Goal: Information Seeking & Learning: Check status

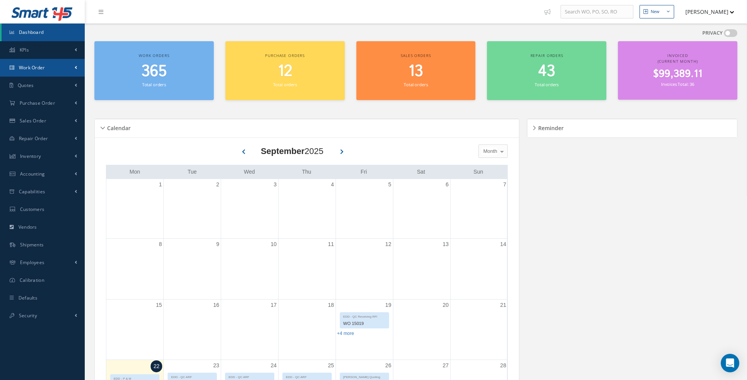
click at [56, 67] on link "Work Order" at bounding box center [42, 68] width 85 height 18
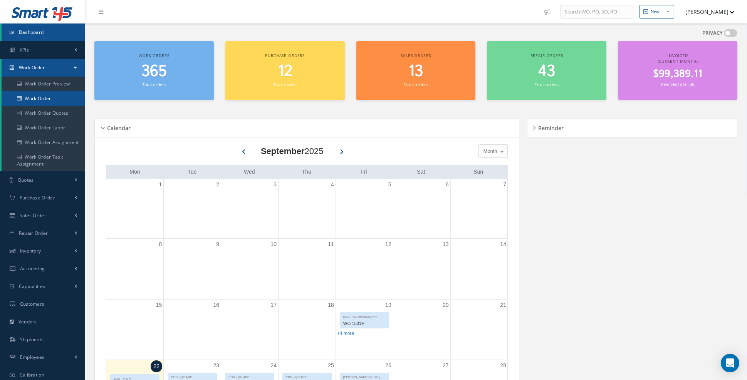
click at [55, 101] on link "Work Order" at bounding box center [43, 98] width 83 height 15
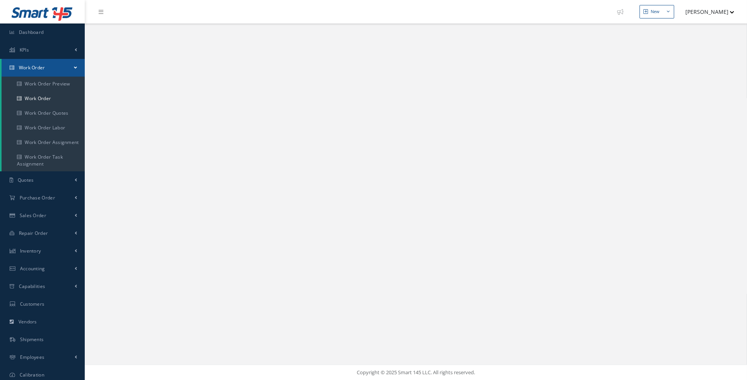
select select "25"
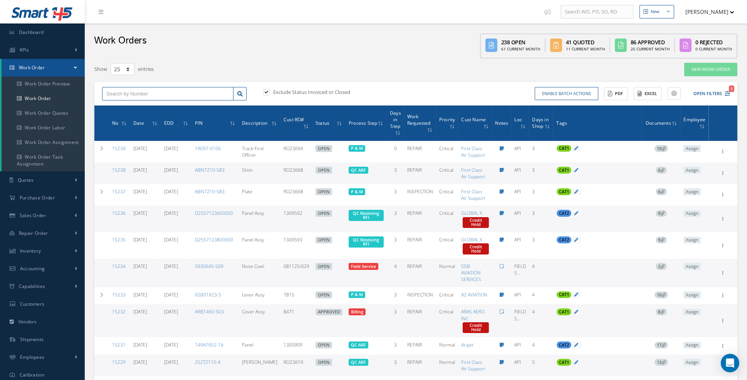
click at [184, 93] on input "text" at bounding box center [167, 94] width 131 height 14
type input "15188"
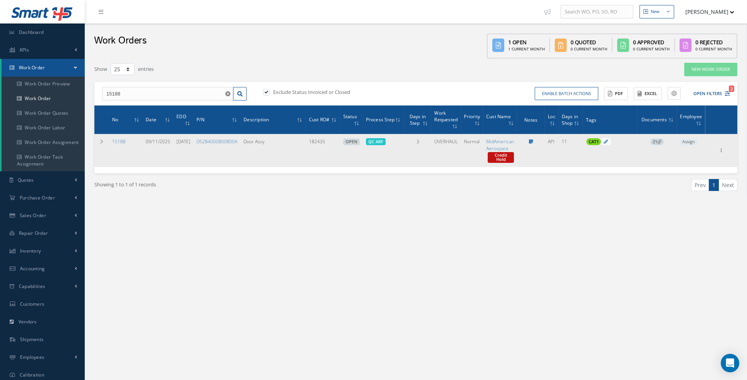
click at [661, 143] on span "21" at bounding box center [656, 142] width 13 height 7
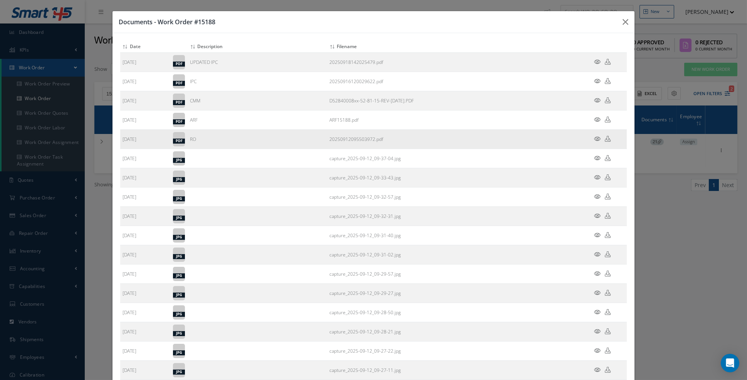
click at [597, 136] on icon at bounding box center [597, 139] width 7 height 6
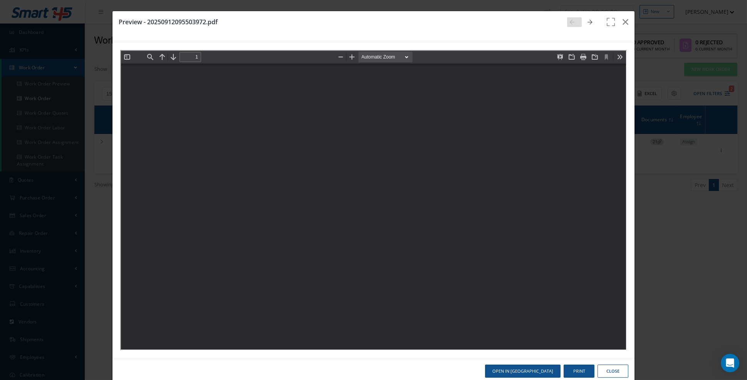
type input "0"
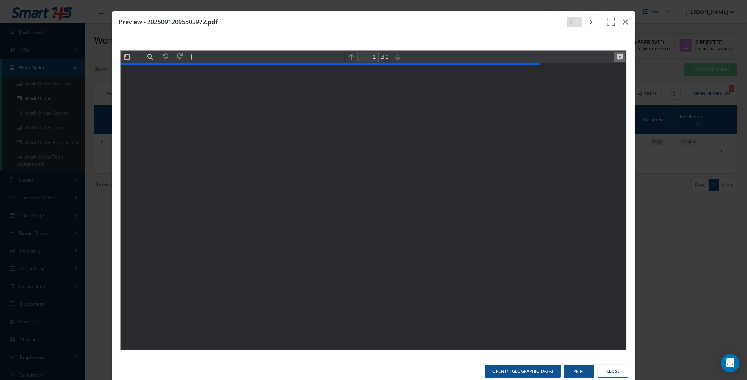
scroll to position [3, 0]
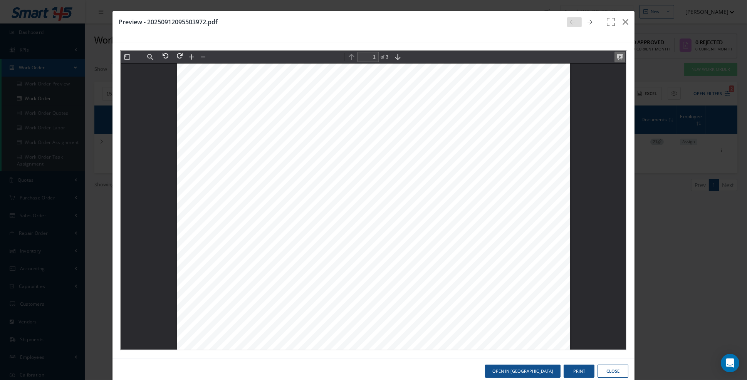
click at [618, 57] on button at bounding box center [618, 56] width 11 height 11
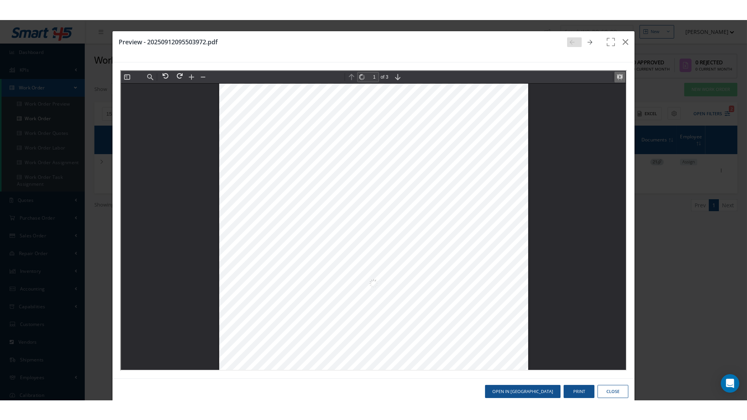
scroll to position [0, 0]
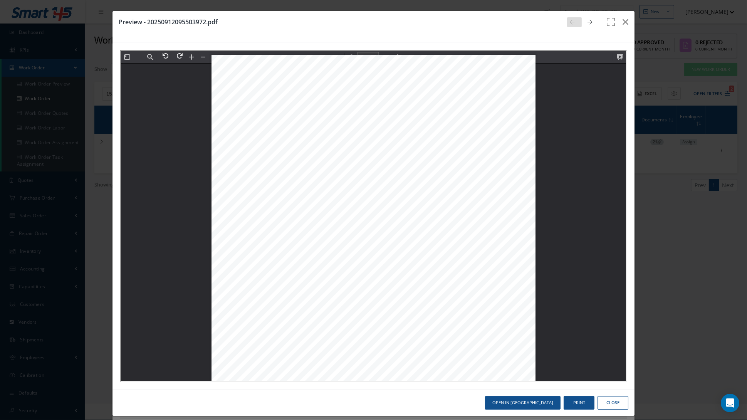
type input "2"
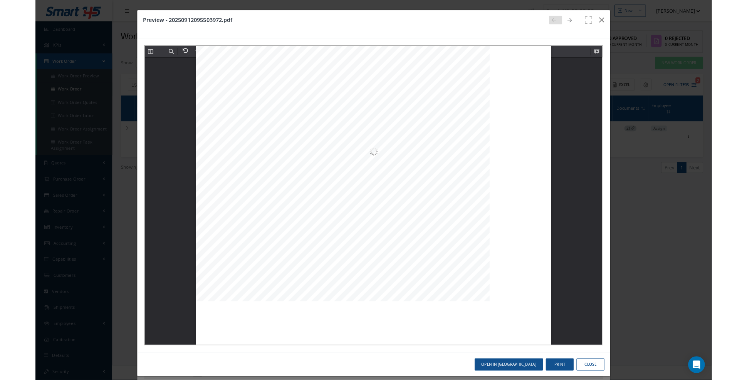
scroll to position [516, 0]
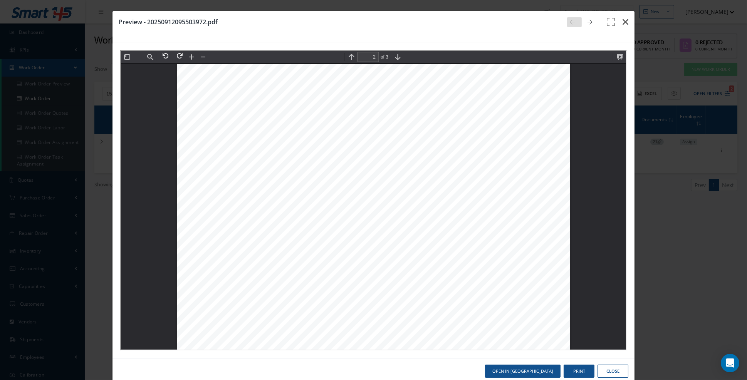
click at [627, 23] on icon "button" at bounding box center [626, 21] width 6 height 9
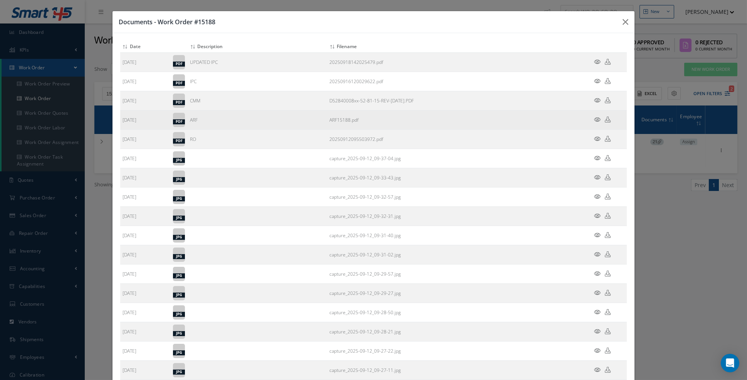
click at [599, 117] on icon at bounding box center [597, 120] width 7 height 6
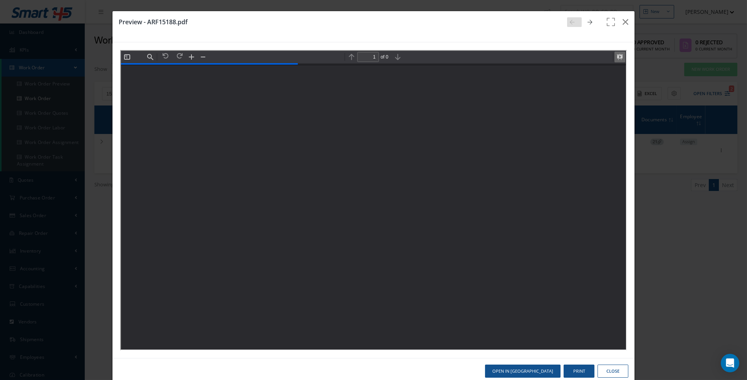
scroll to position [3, 0]
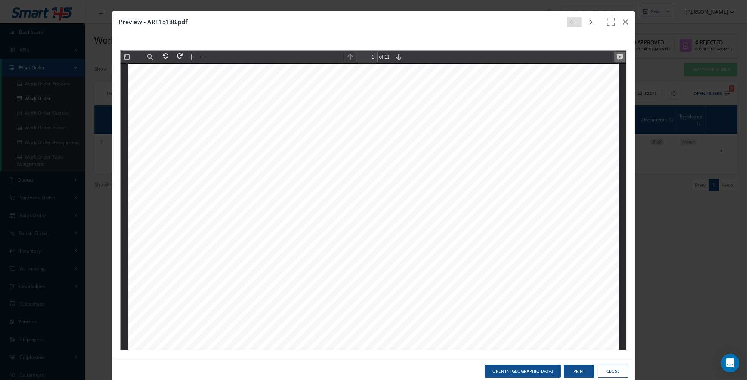
click at [620, 55] on button at bounding box center [618, 56] width 11 height 11
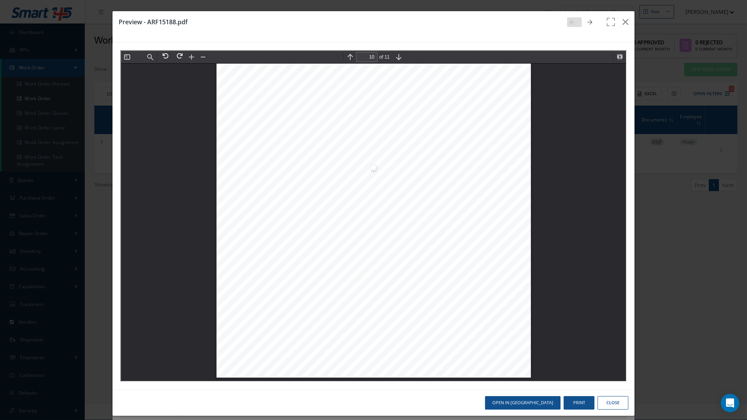
scroll to position [10501, 0]
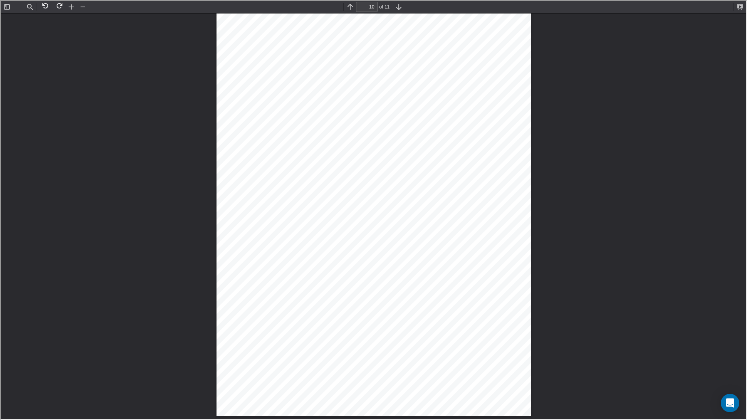
type input "9"
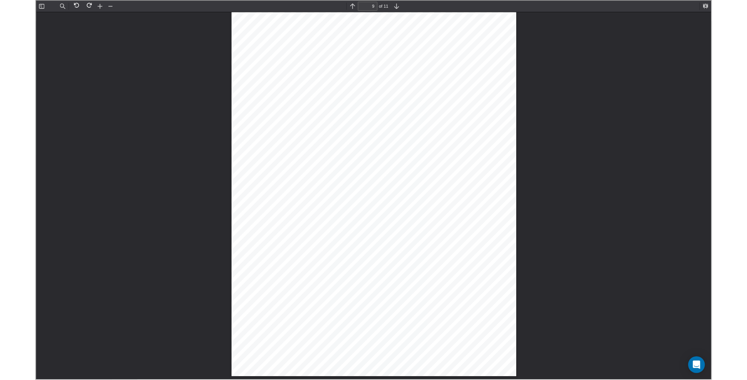
scroll to position [5266, 0]
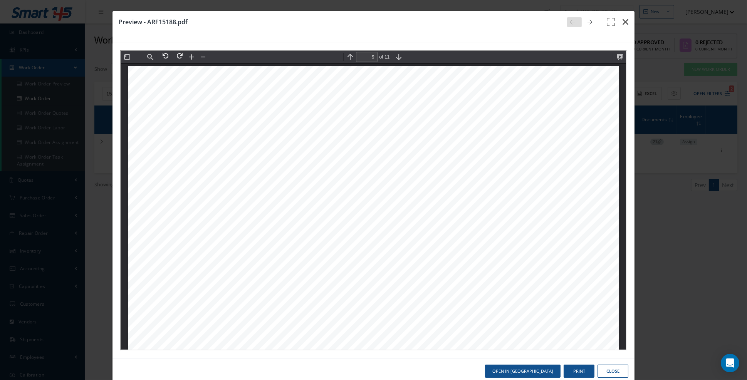
click at [628, 23] on icon "button" at bounding box center [626, 21] width 6 height 9
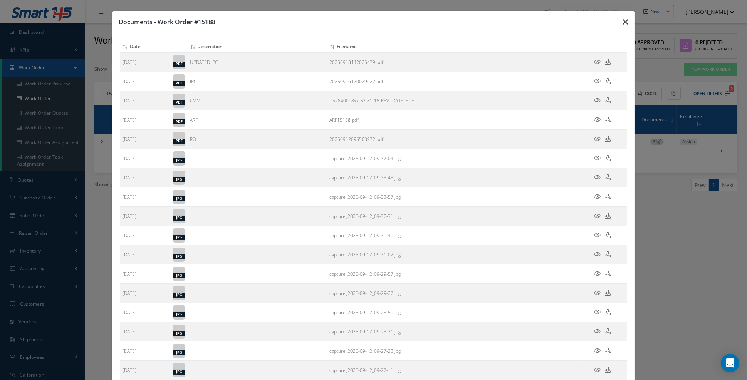
click at [627, 21] on icon "button" at bounding box center [626, 21] width 6 height 9
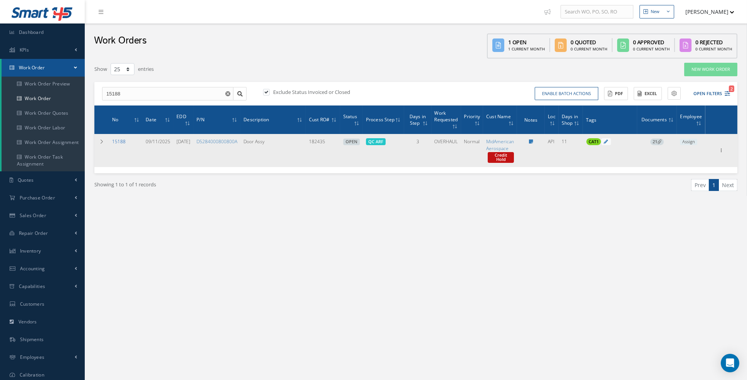
click at [117, 141] on link "15188" at bounding box center [118, 141] width 13 height 7
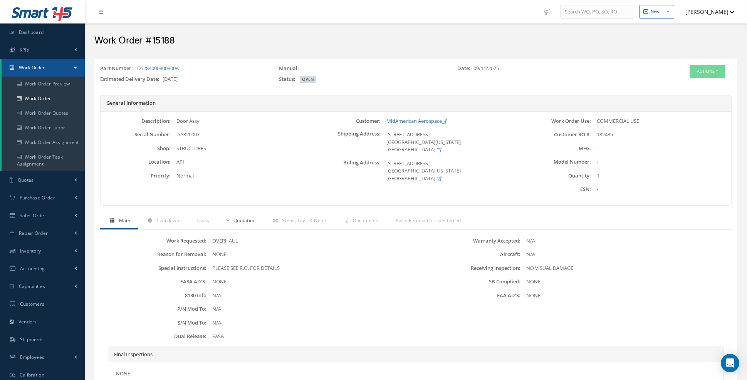
click at [246, 219] on span "Quotation" at bounding box center [244, 220] width 22 height 7
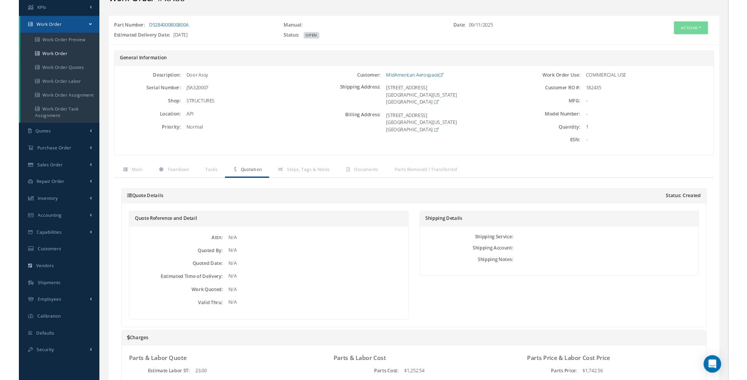
scroll to position [39, 0]
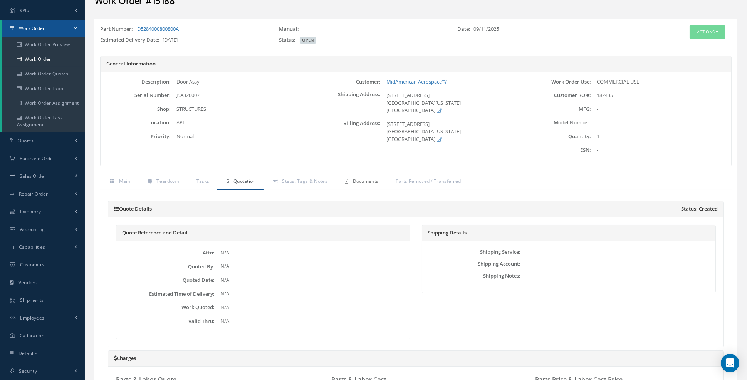
click at [366, 183] on link "Documents" at bounding box center [360, 182] width 51 height 16
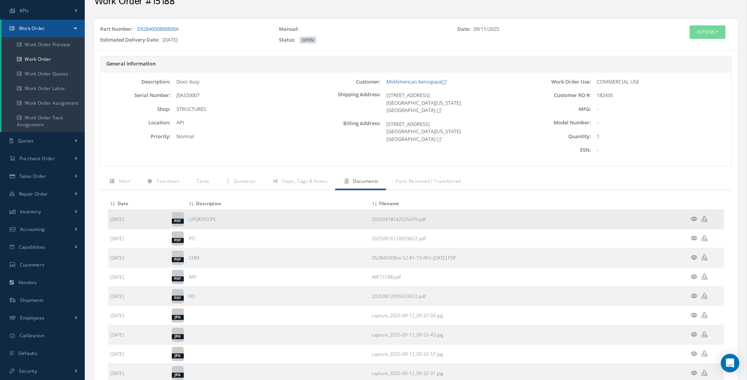
click at [694, 218] on icon at bounding box center [694, 219] width 7 height 6
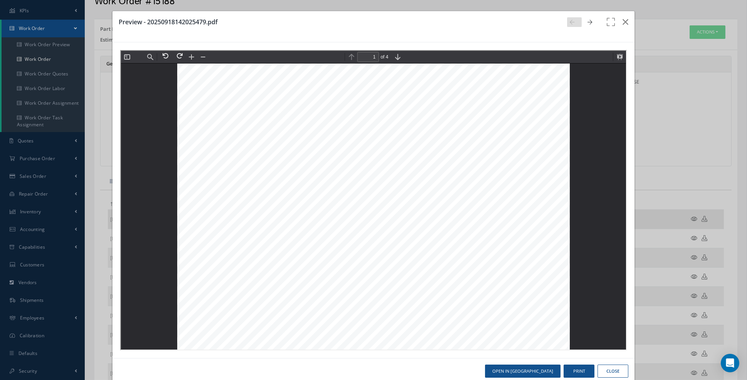
scroll to position [0, 0]
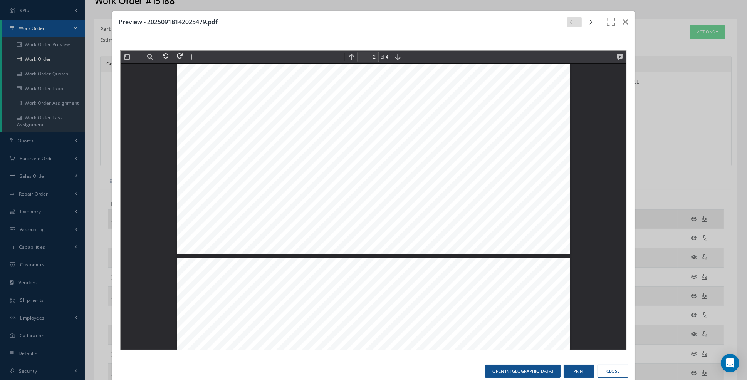
type input "3"
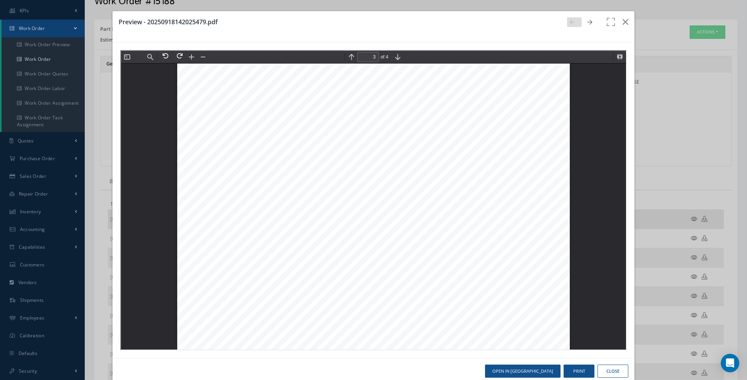
scroll to position [1094, 0]
click at [627, 24] on icon "button" at bounding box center [626, 21] width 6 height 9
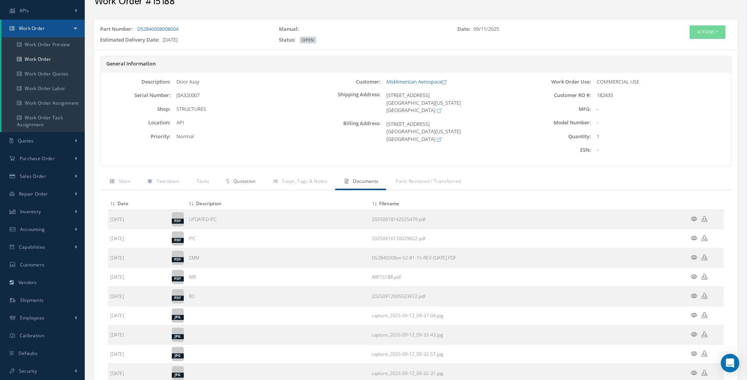
click at [245, 183] on link "Quotation" at bounding box center [240, 182] width 46 height 16
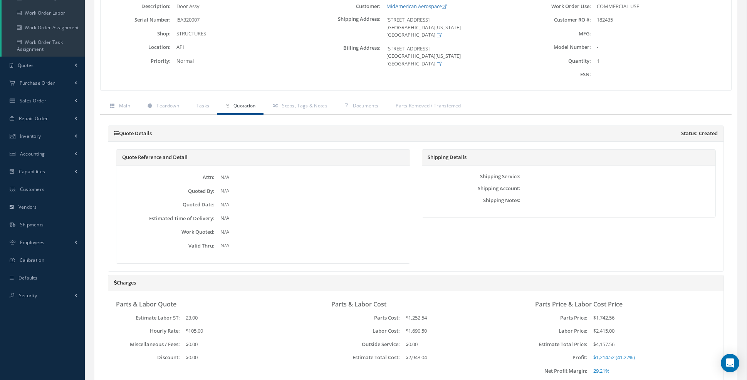
scroll to position [114, 0]
click at [371, 107] on span "Documents" at bounding box center [366, 106] width 26 height 7
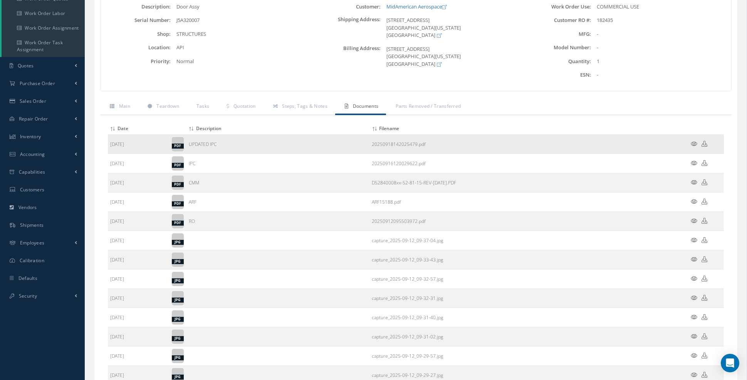
click at [692, 143] on icon at bounding box center [694, 144] width 7 height 6
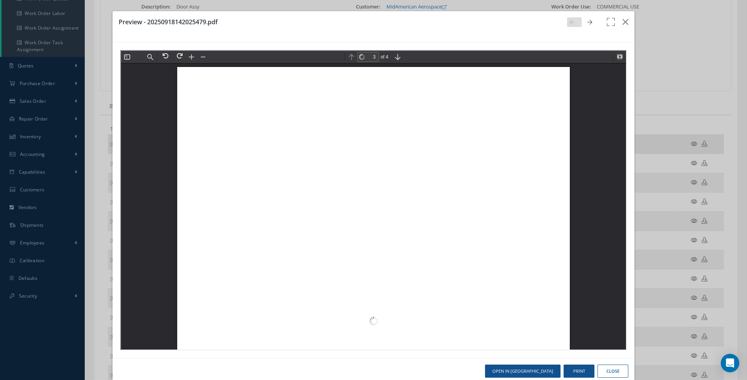
scroll to position [1094, 0]
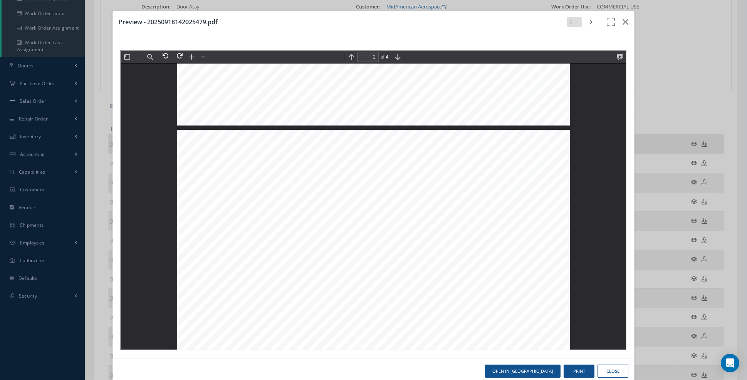
type input "1"
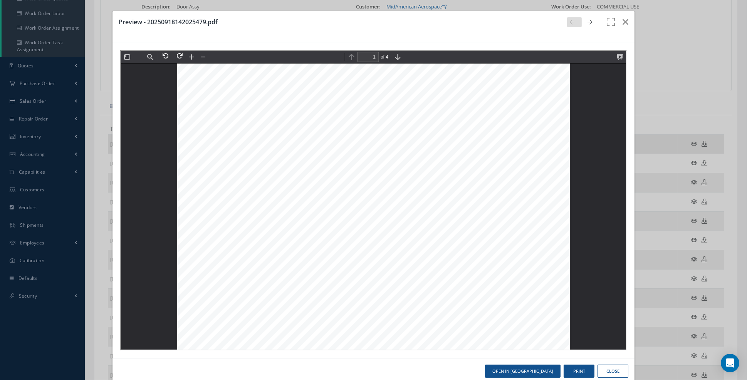
scroll to position [0, 0]
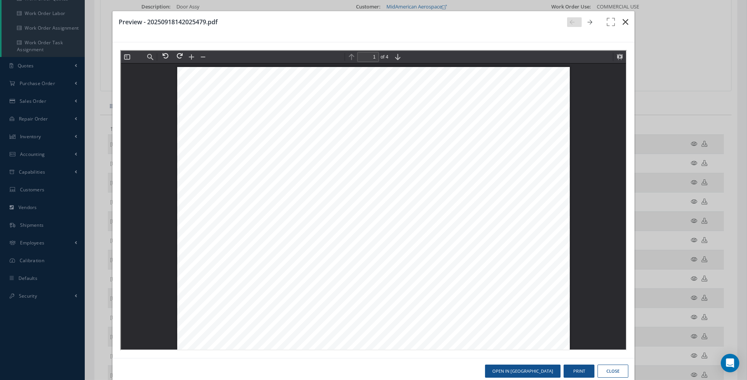
click at [627, 22] on icon "button" at bounding box center [626, 21] width 6 height 9
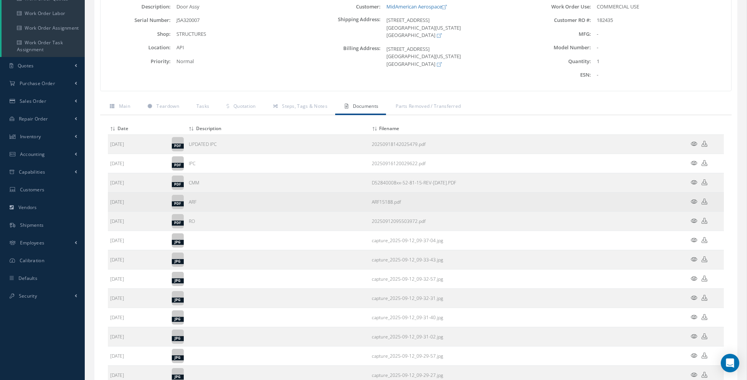
click at [693, 200] on icon at bounding box center [694, 202] width 7 height 6
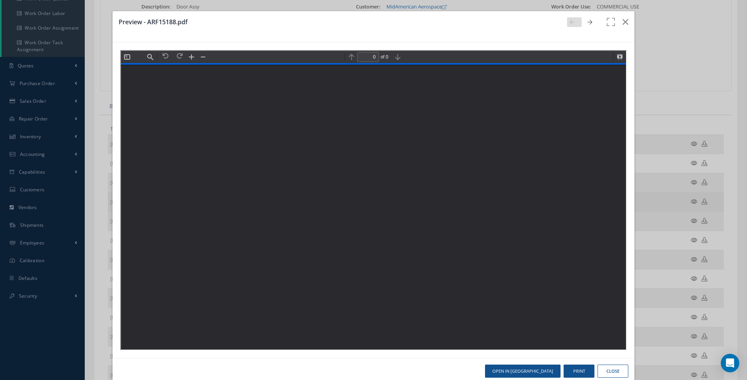
type input "9"
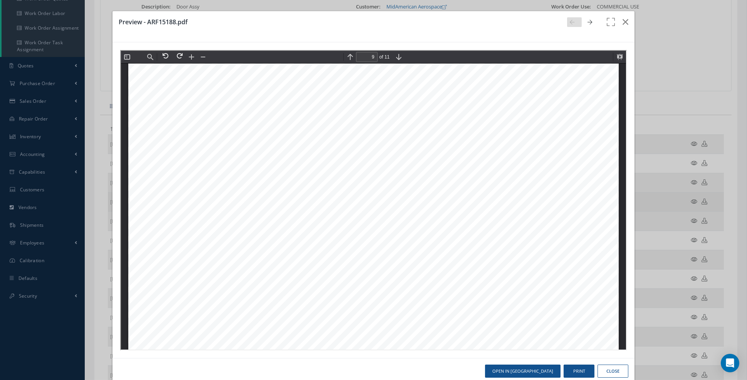
scroll to position [5471, 0]
click at [624, 23] on icon "button" at bounding box center [626, 21] width 6 height 9
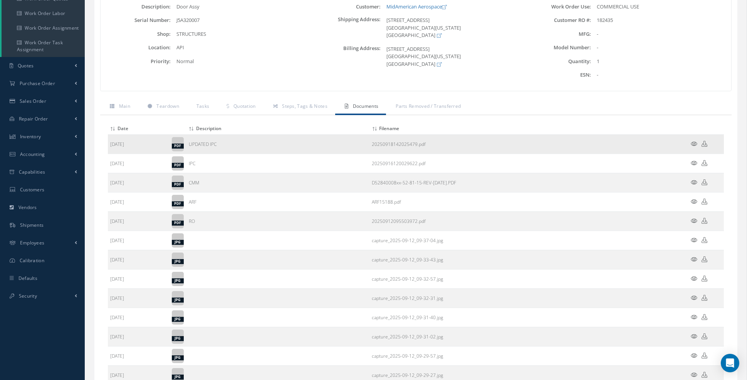
click at [695, 143] on icon at bounding box center [694, 144] width 7 height 6
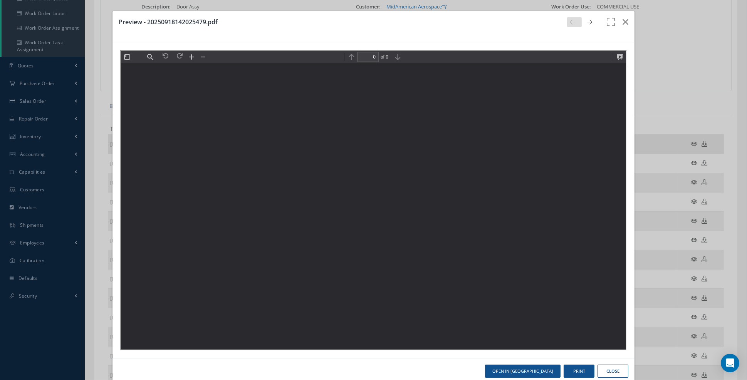
scroll to position [0, 0]
type input "1"
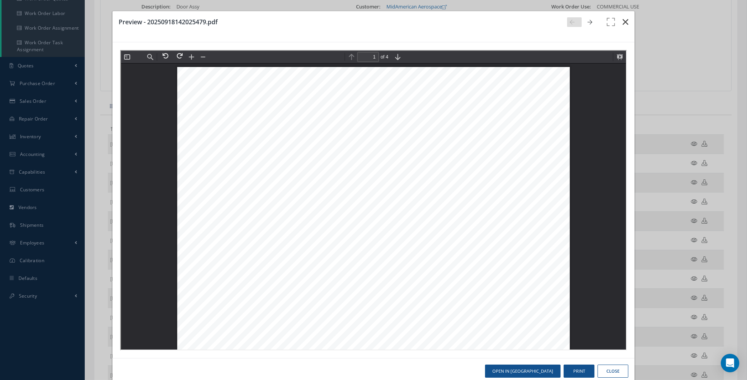
click at [625, 23] on icon "button" at bounding box center [626, 21] width 6 height 9
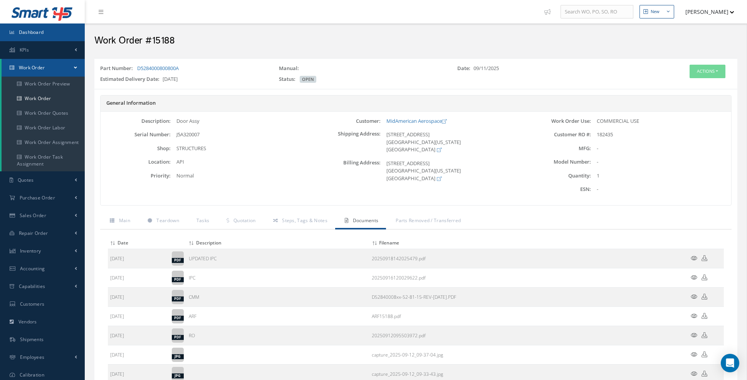
click at [37, 36] on link "Dashboard" at bounding box center [42, 33] width 85 height 18
